Goal: Task Accomplishment & Management: Complete application form

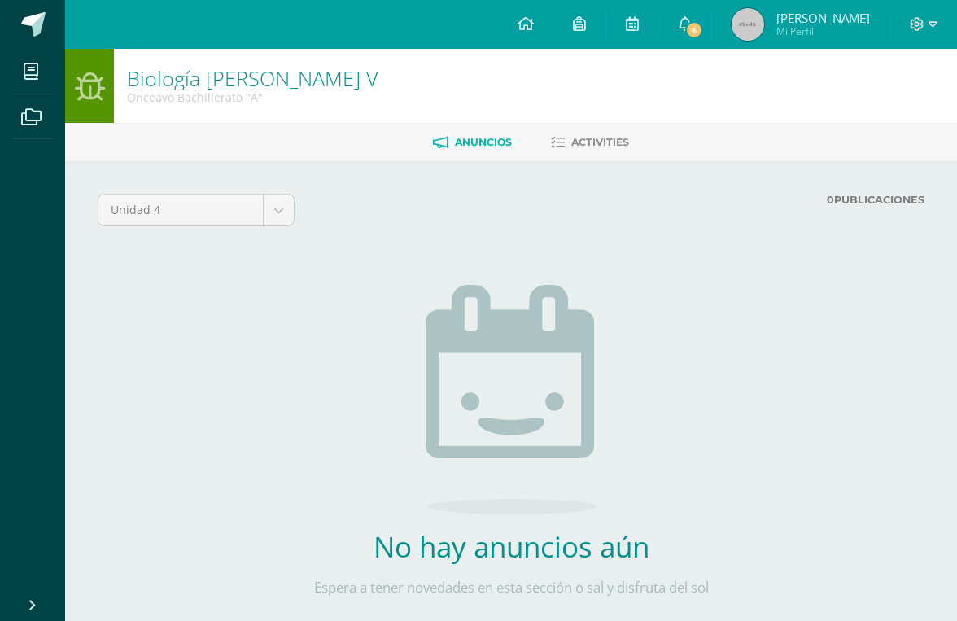
click at [43, 79] on span at bounding box center [31, 71] width 37 height 37
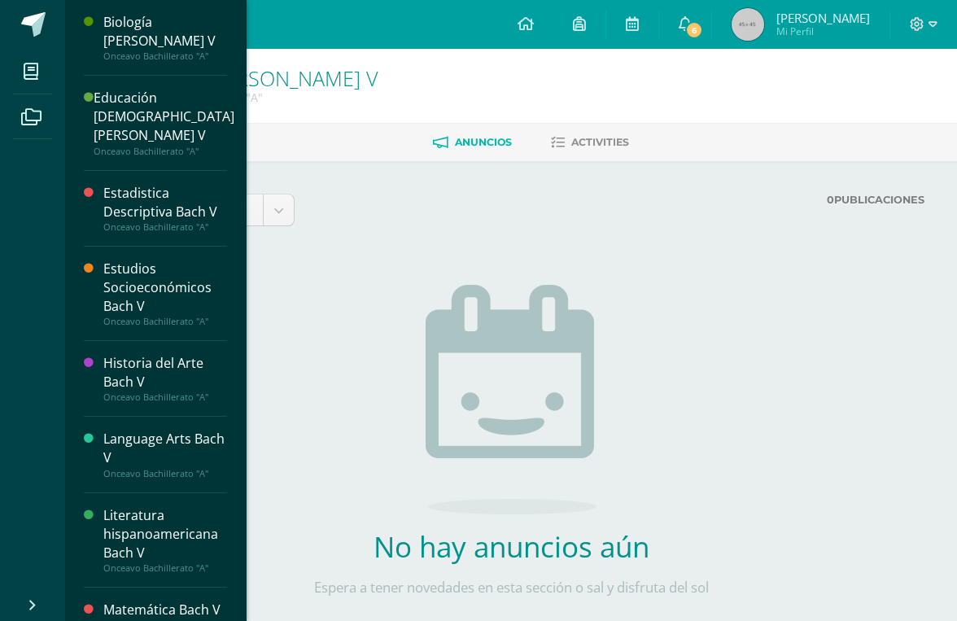
click at [25, 72] on icon at bounding box center [31, 71] width 15 height 16
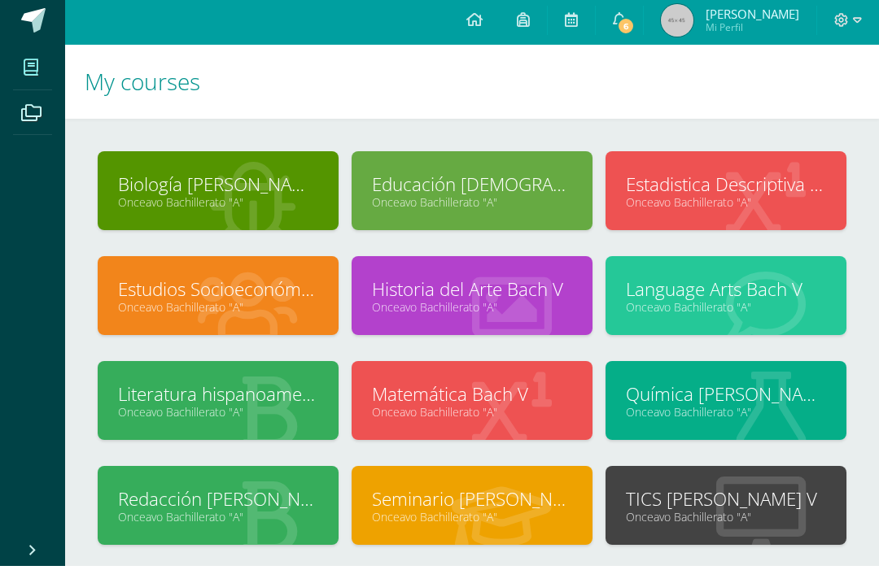
scroll to position [3, 0]
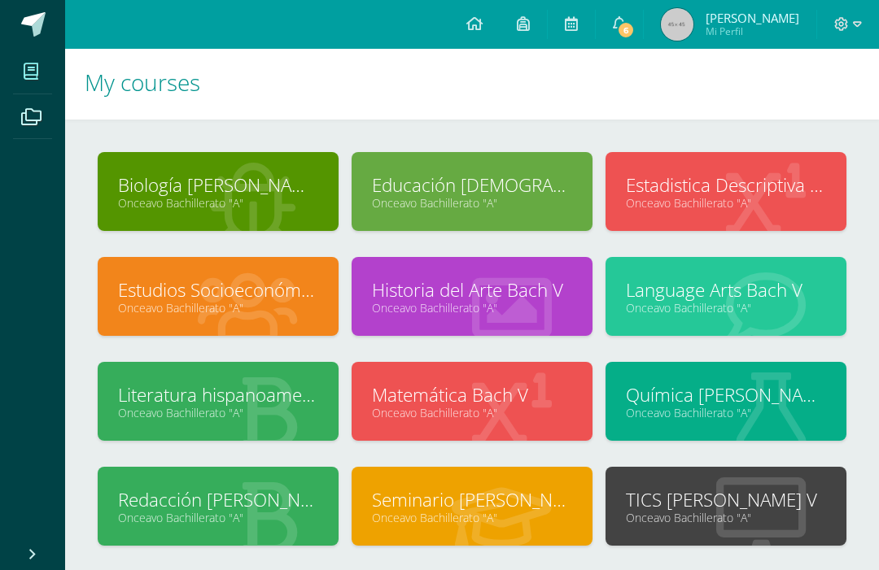
click at [716, 389] on link "Química [PERSON_NAME] V" at bounding box center [726, 394] width 200 height 25
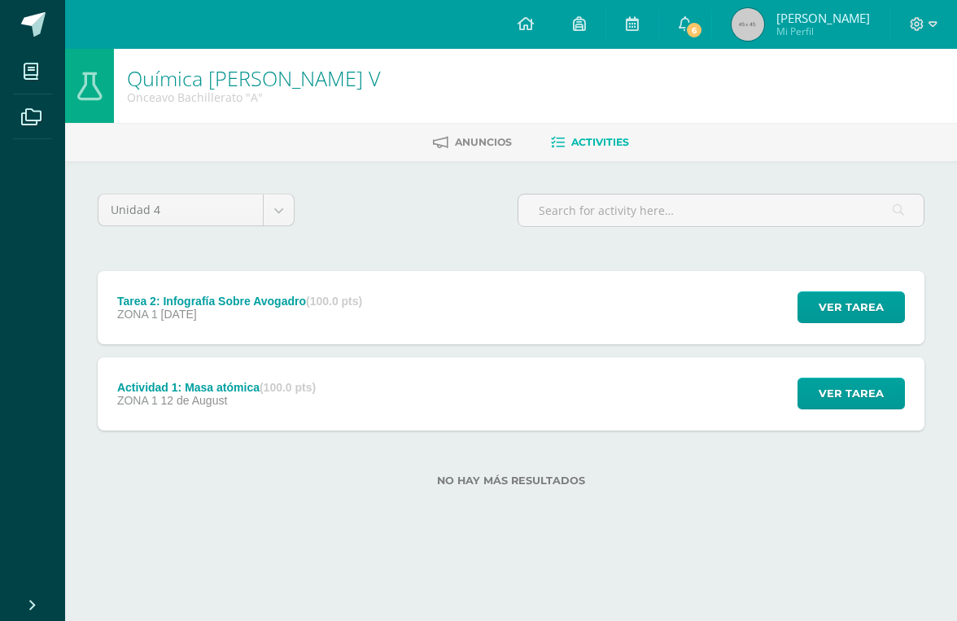
click at [739, 299] on div "Tarea 2: Infografía Sobre Avogadro (100.0 pts) ZONA 1 [DATE] Ver tarea Tarea 2:…" at bounding box center [511, 307] width 827 height 73
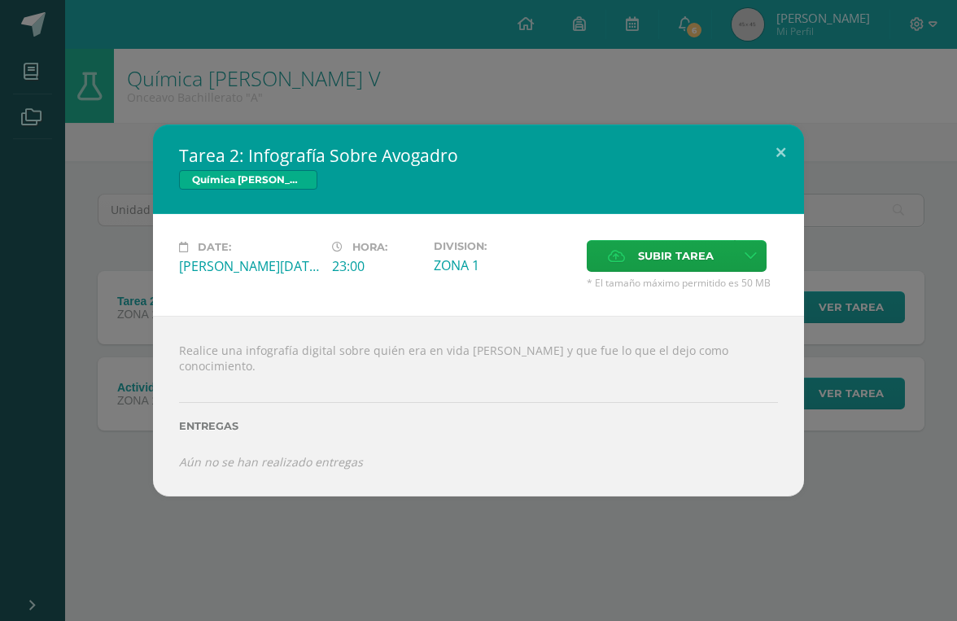
copy div "Realice una infografía digital sobre quién era en vida [PERSON_NAME] y que fue …"
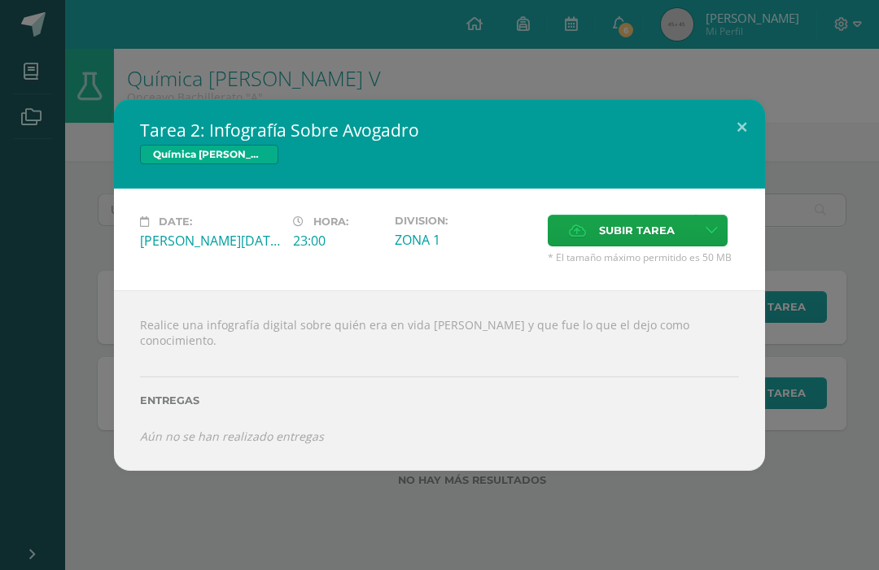
copy div "que fue lo que el dejo como conocimiento."
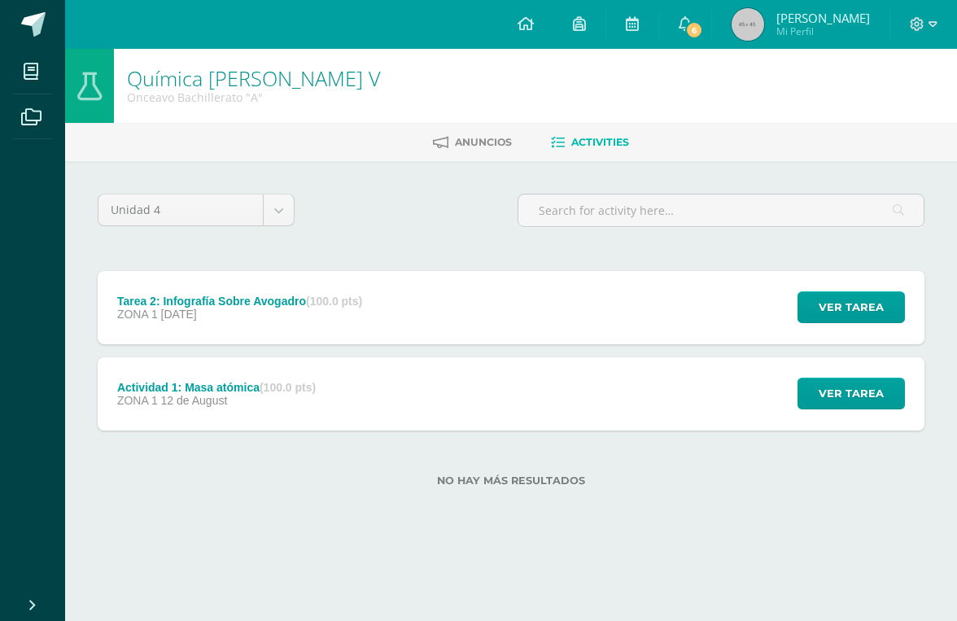
click at [146, 313] on span "ZONA 1" at bounding box center [137, 314] width 41 height 13
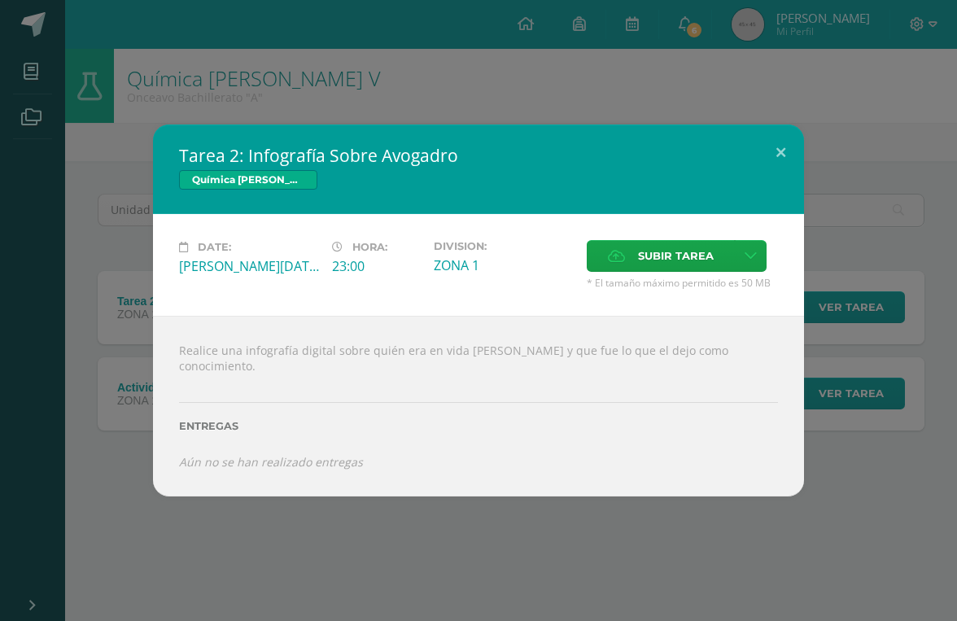
click at [692, 269] on span "Subir tarea" at bounding box center [676, 256] width 76 height 30
click at [0, 0] on input "Subir tarea" at bounding box center [0, 0] width 0 height 0
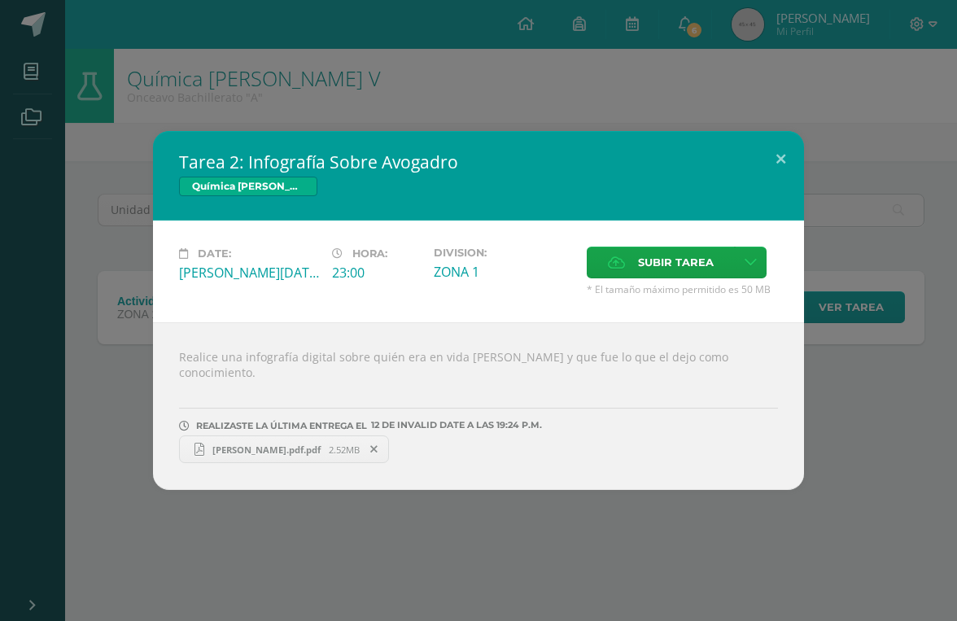
click at [290, 449] on span "Amadeo.pdf.pdf" at bounding box center [266, 449] width 124 height 12
